Goal: Task Accomplishment & Management: Complete application form

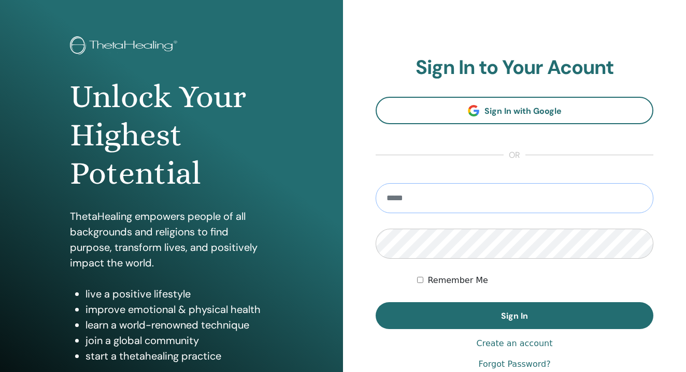
scroll to position [42, 0]
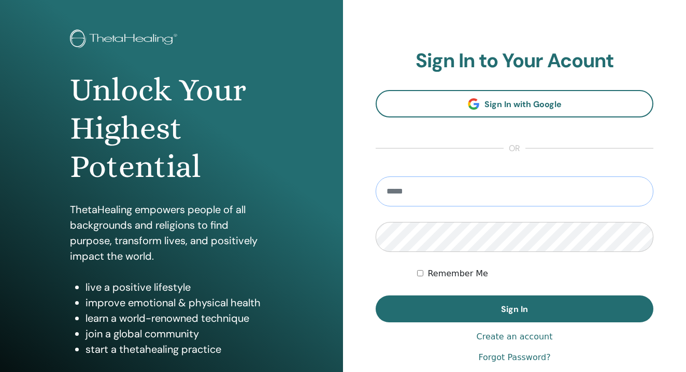
click at [503, 191] on input "email" at bounding box center [514, 192] width 278 height 30
type input "**********"
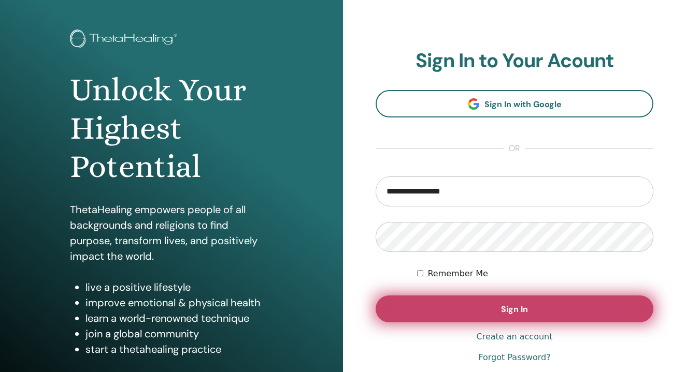
click at [515, 304] on span "Sign In" at bounding box center [514, 309] width 27 height 11
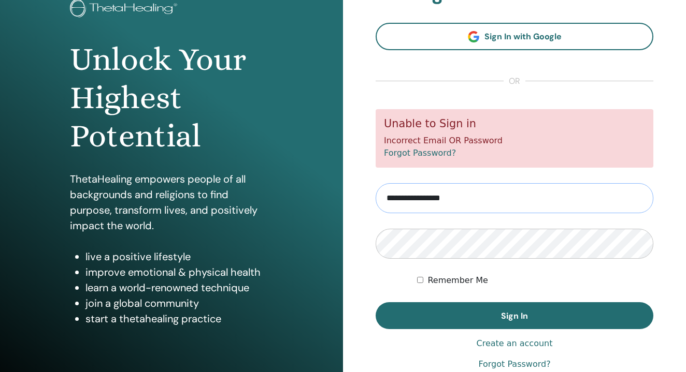
scroll to position [98, 0]
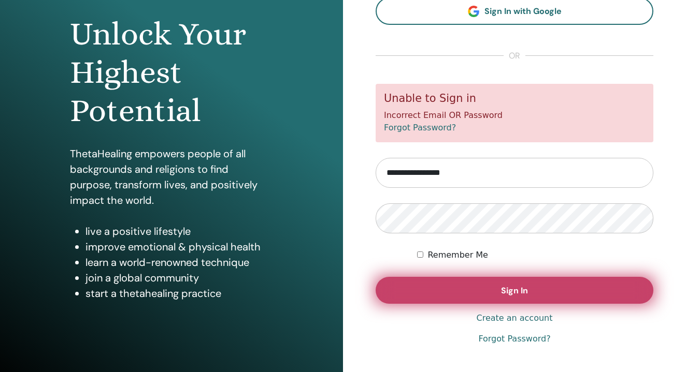
click at [457, 289] on button "Sign In" at bounding box center [514, 290] width 278 height 27
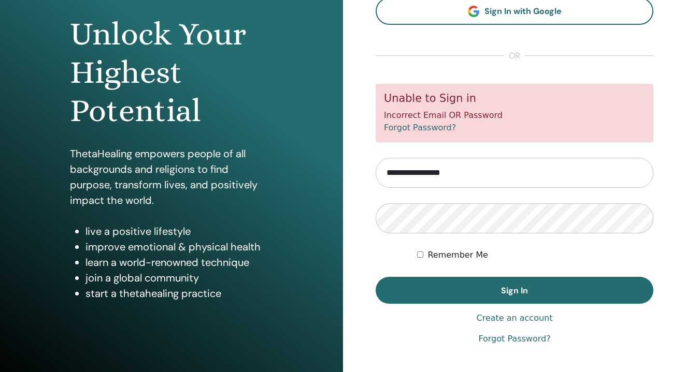
click at [511, 323] on link "Create an account" at bounding box center [514, 318] width 76 height 12
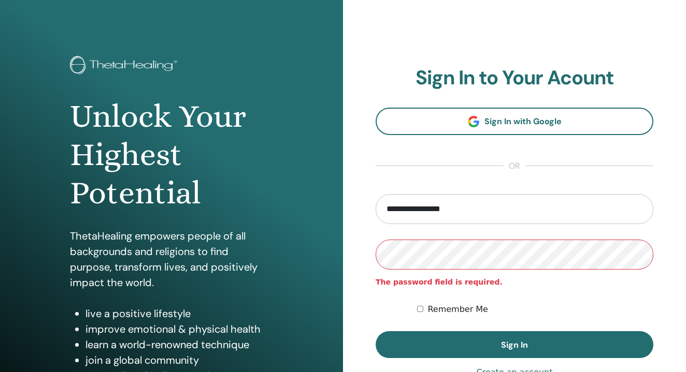
scroll to position [22, 0]
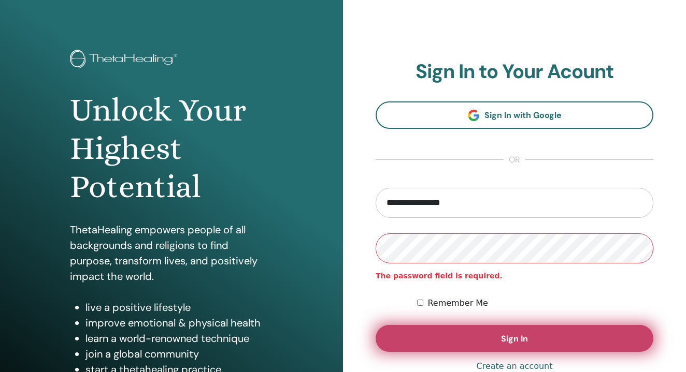
click at [448, 329] on button "Sign In" at bounding box center [514, 338] width 278 height 27
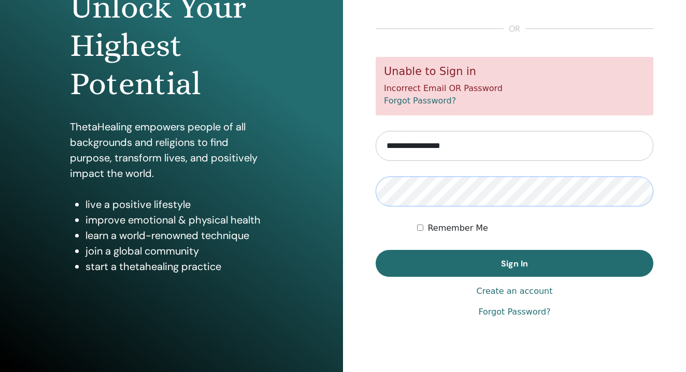
scroll to position [125, 0]
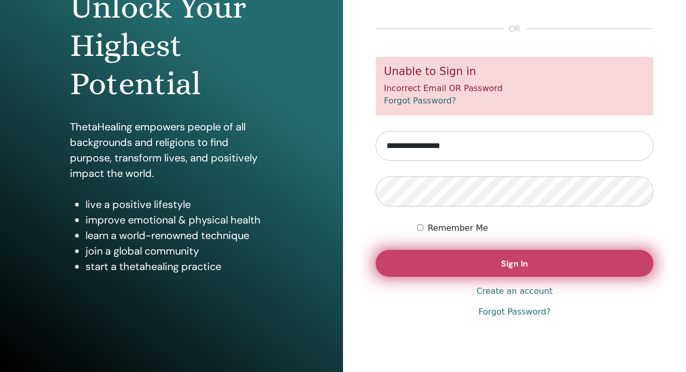
click at [462, 256] on button "Sign In" at bounding box center [514, 263] width 278 height 27
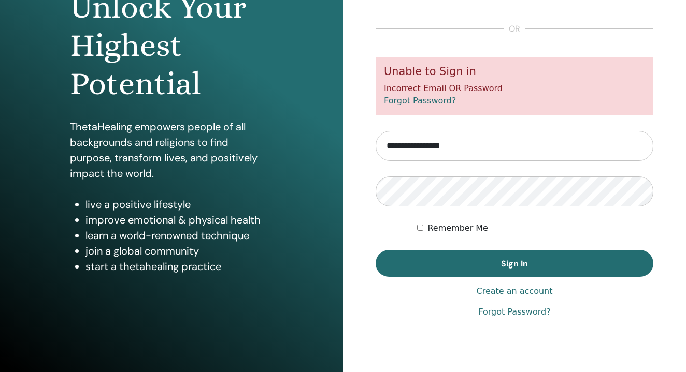
scroll to position [125, 0]
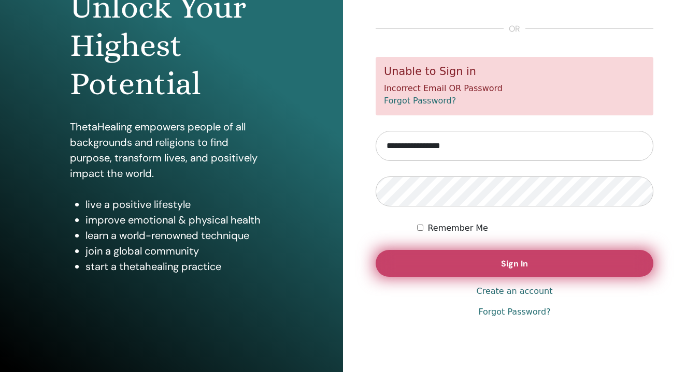
click at [470, 266] on button "Sign In" at bounding box center [514, 263] width 278 height 27
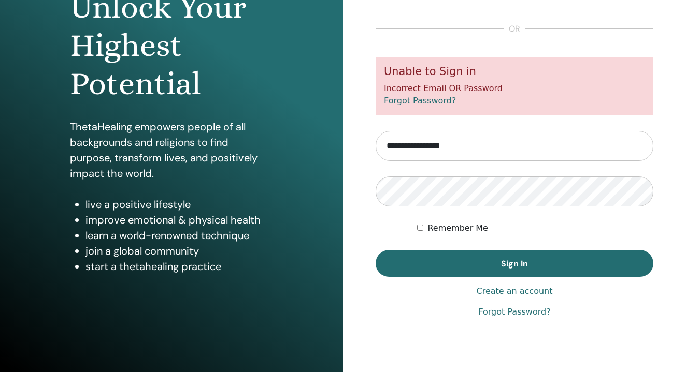
scroll to position [125, 0]
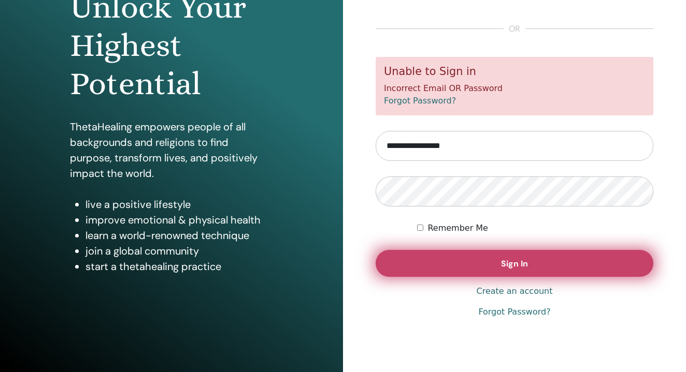
click at [488, 262] on button "Sign In" at bounding box center [514, 263] width 278 height 27
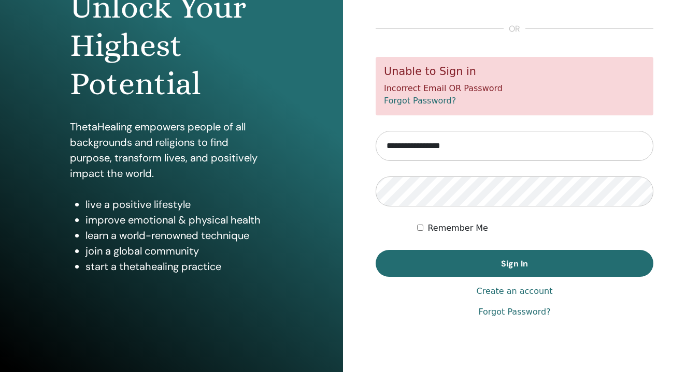
click at [508, 291] on link "Create an account" at bounding box center [514, 291] width 76 height 12
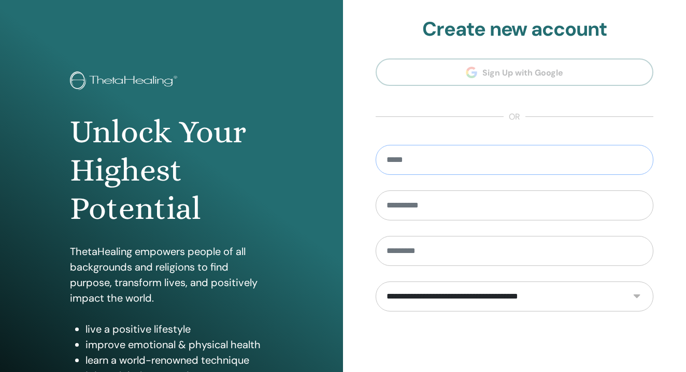
click at [422, 160] on input "email" at bounding box center [514, 160] width 278 height 30
type input "**********"
type input "*"
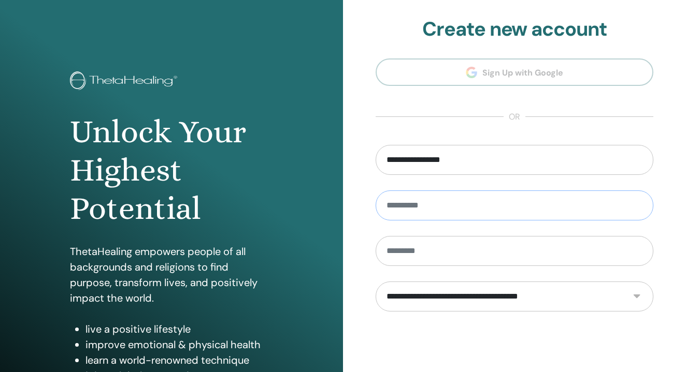
type input "*"
type input "******"
select select "***"
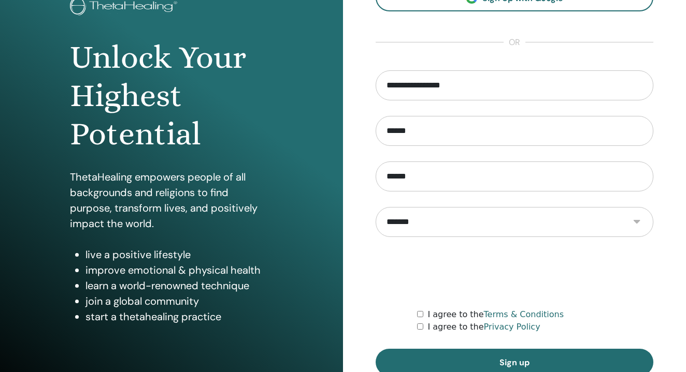
scroll to position [97, 0]
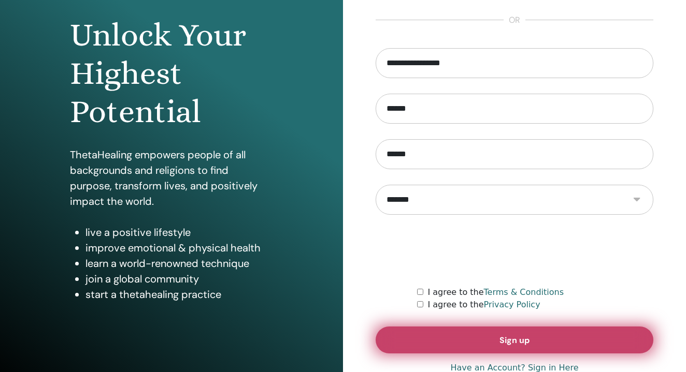
click at [438, 342] on button "Sign up" at bounding box center [514, 340] width 278 height 27
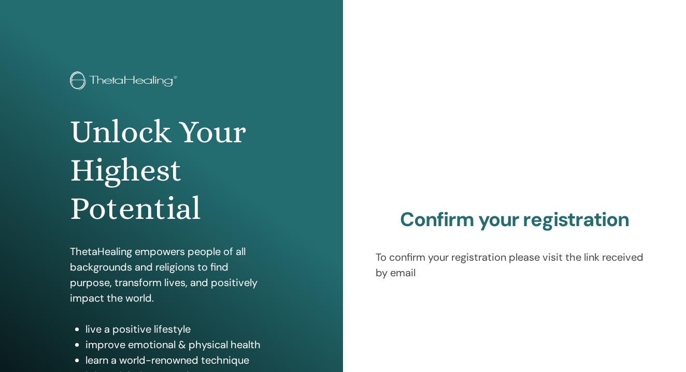
click at [459, 220] on h2 "Confirm your registration" at bounding box center [514, 220] width 278 height 24
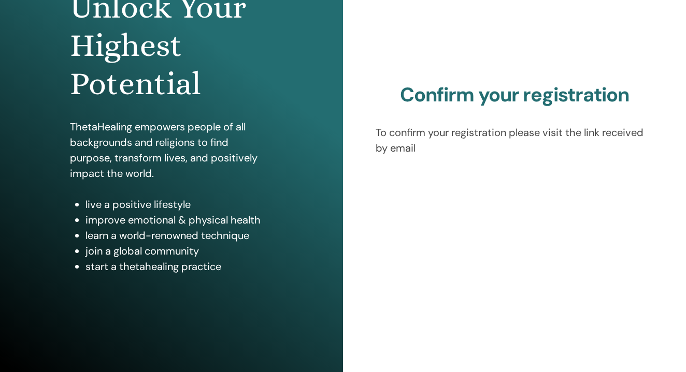
scroll to position [125, 0]
click at [141, 267] on li "start a thetahealing practice" at bounding box center [178, 267] width 187 height 16
click at [204, 268] on li "start a thetahealing practice" at bounding box center [178, 267] width 187 height 16
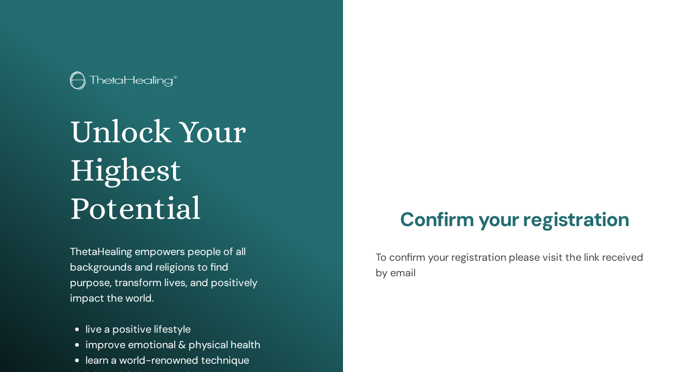
scroll to position [0, 0]
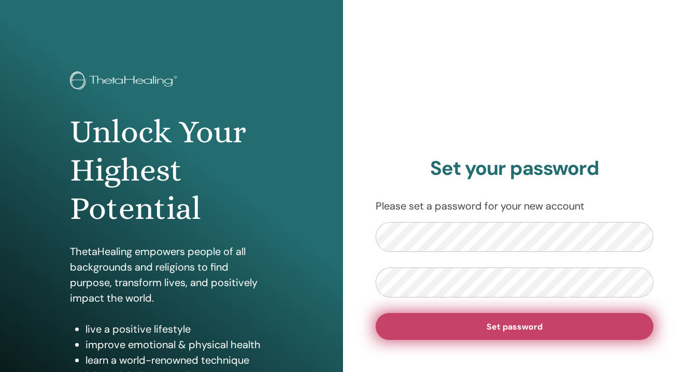
click at [501, 327] on span "Set password" at bounding box center [514, 327] width 56 height 11
